Goal: Task Accomplishment & Management: Complete application form

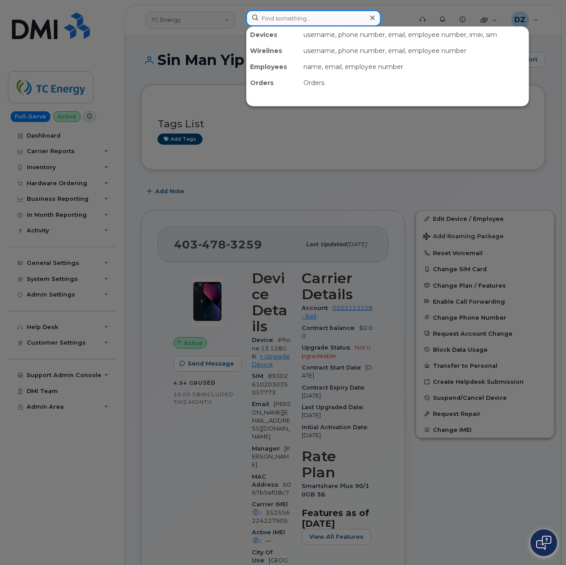
click at [296, 20] on input at bounding box center [313, 18] width 135 height 16
paste input "731)819-1784"
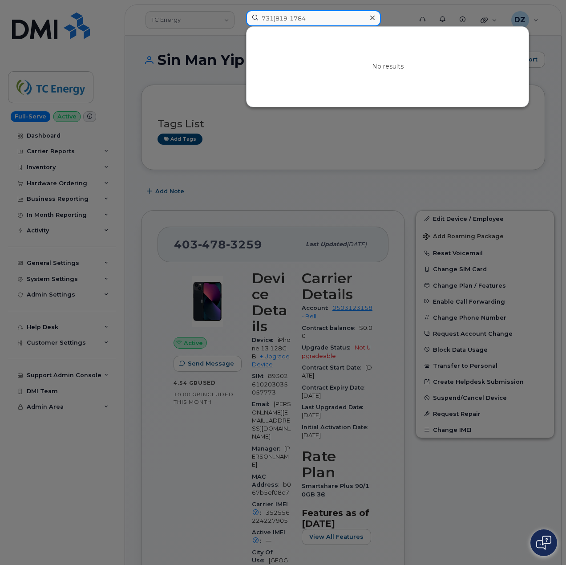
click at [292, 21] on input "731)819-1784" at bounding box center [313, 18] width 135 height 16
type input "7318191784"
click at [371, 19] on icon at bounding box center [372, 18] width 4 height 4
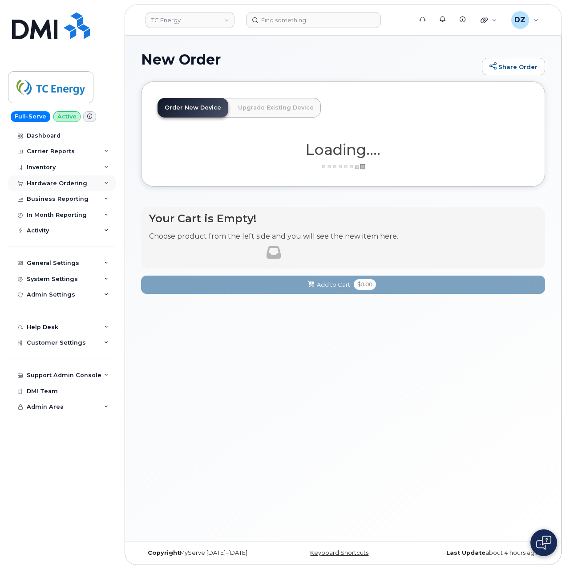
click at [75, 182] on div "Hardware Ordering" at bounding box center [57, 183] width 61 height 7
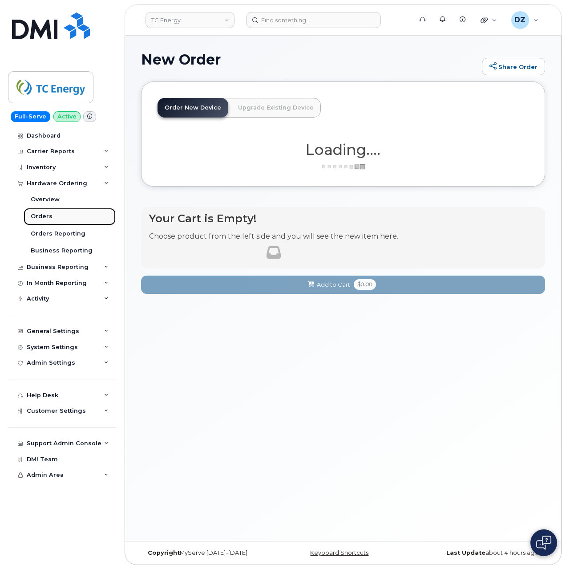
click at [66, 216] on link "Orders" at bounding box center [70, 216] width 92 height 17
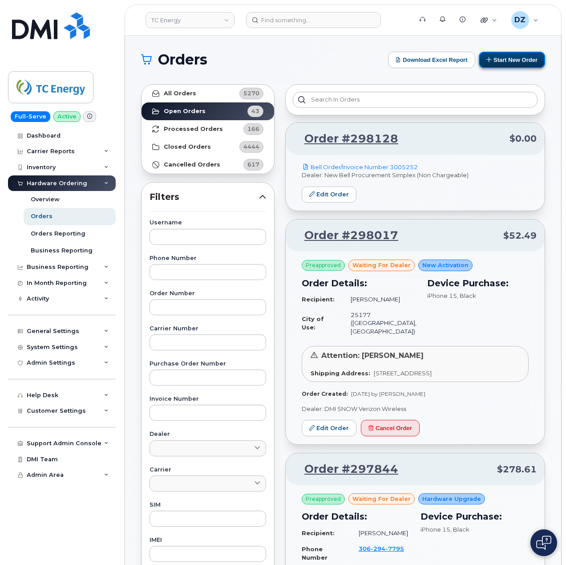
click at [505, 61] on button "Start New Order" at bounding box center [512, 60] width 66 height 16
click at [508, 58] on button "Start New Order" at bounding box center [512, 60] width 66 height 16
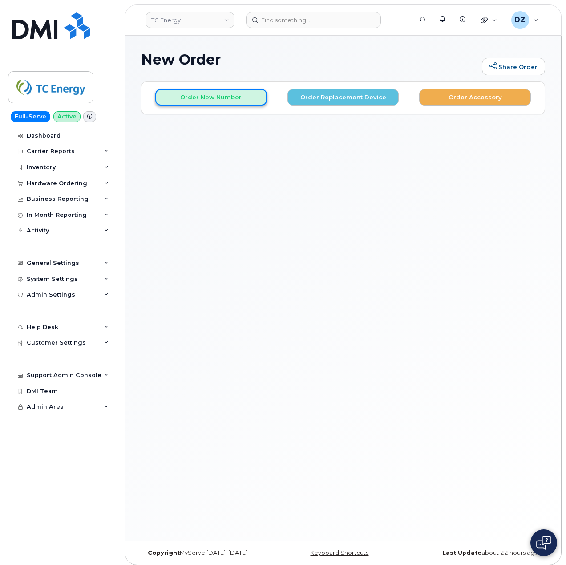
click at [221, 95] on button "Order New Number" at bounding box center [211, 97] width 112 height 16
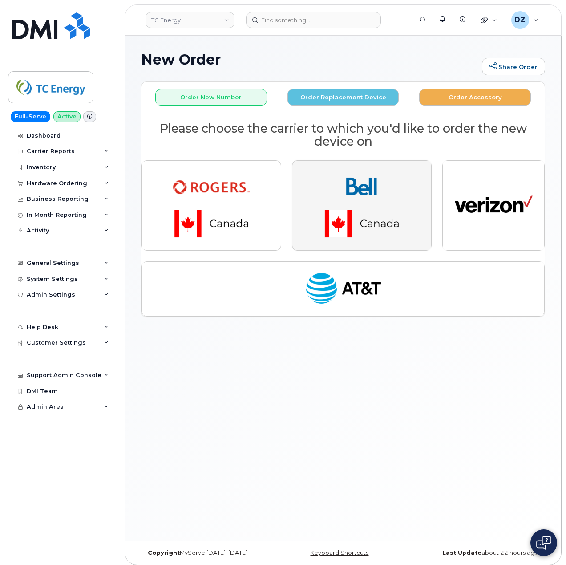
click at [353, 183] on img "button" at bounding box center [362, 205] width 125 height 75
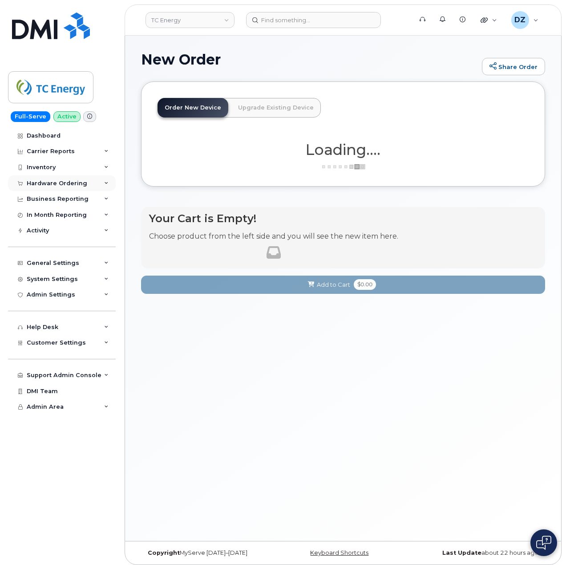
click at [82, 183] on div "Hardware Ordering" at bounding box center [57, 183] width 61 height 7
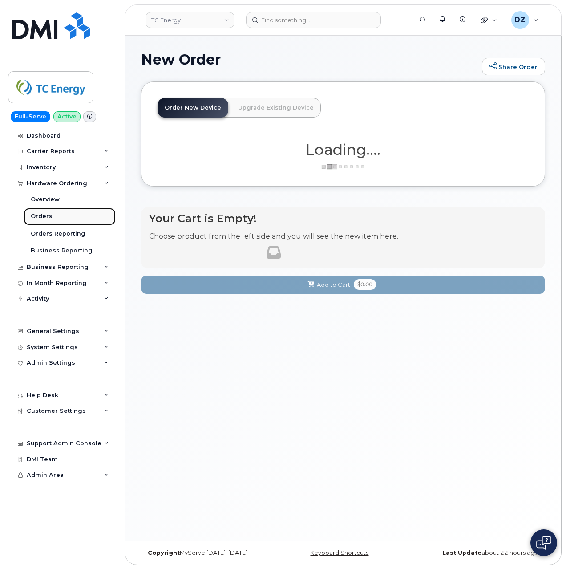
click at [56, 214] on link "Orders" at bounding box center [70, 216] width 92 height 17
